Goal: Task Accomplishment & Management: Use online tool/utility

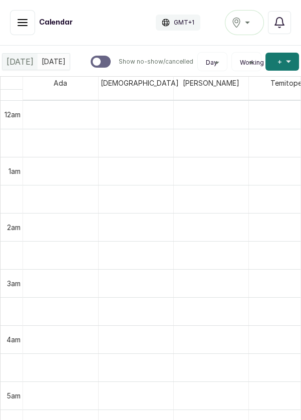
click at [281, 17] on icon "button" at bounding box center [280, 23] width 12 height 12
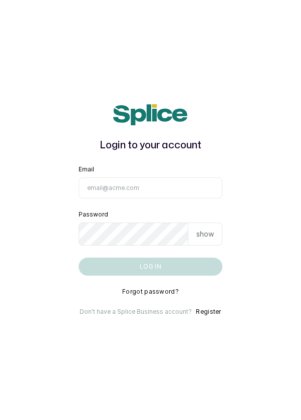
click at [119, 198] on input "Email" at bounding box center [151, 187] width 144 height 21
type input "[EMAIL_ADDRESS][DOMAIN_NAME]"
click at [79, 258] on button "Log in" at bounding box center [151, 267] width 144 height 18
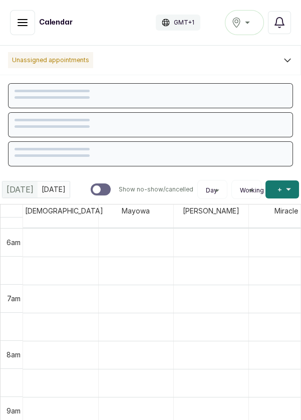
scroll to position [337, 0]
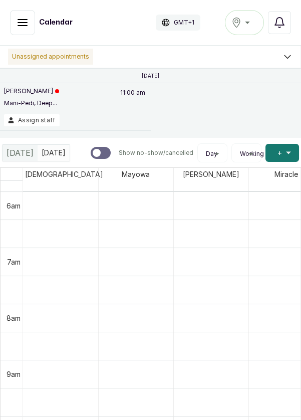
click at [246, 24] on div "Ikoyi" at bounding box center [244, 23] width 26 height 12
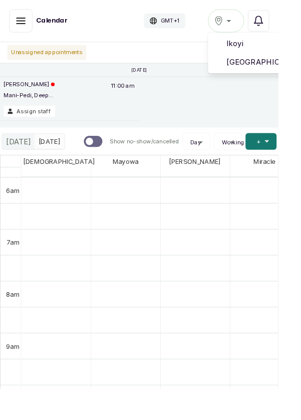
click at [276, 69] on span "[GEOGRAPHIC_DATA]" at bounding box center [281, 67] width 72 height 12
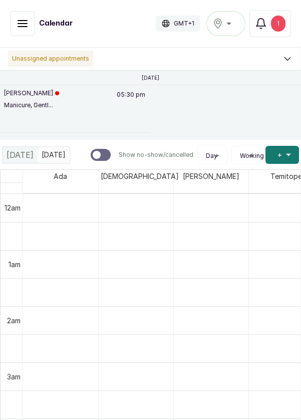
scroll to position [337, 0]
click at [35, 122] on button "Assign staff" at bounding box center [32, 122] width 56 height 12
